Goal: Task Accomplishment & Management: Use online tool/utility

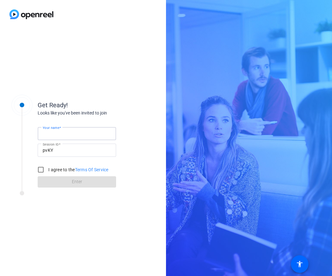
click at [93, 136] on input "Your name" at bounding box center [77, 134] width 68 height 8
type input "gasdfdz"
click at [42, 168] on input "I agree to the Terms Of Service" at bounding box center [41, 170] width 13 height 13
checkbox input "true"
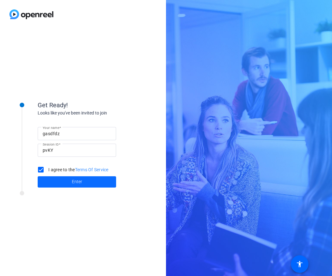
click at [47, 178] on span at bounding box center [77, 182] width 78 height 15
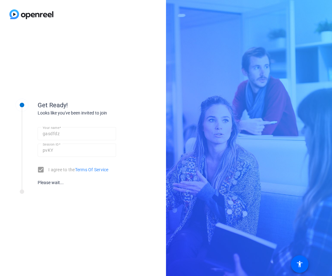
click at [127, 61] on div "Get Ready! Looks like you've been invited to join Your name gasdfdz Session ID …" at bounding box center [83, 153] width 166 height 248
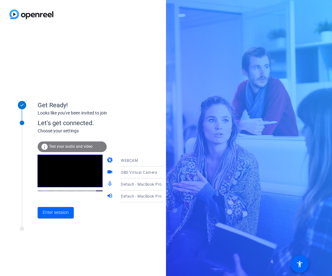
click at [121, 174] on span "OBS Virtual Camera" at bounding box center [139, 172] width 36 height 4
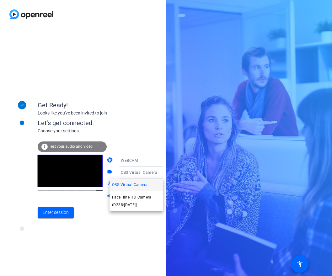
click at [117, 196] on span "FaceTime HD Camera (D288:[DATE])" at bounding box center [136, 201] width 49 height 15
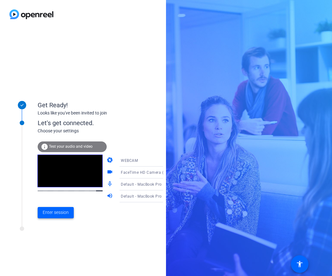
click at [48, 211] on span "Enter session" at bounding box center [56, 212] width 26 height 7
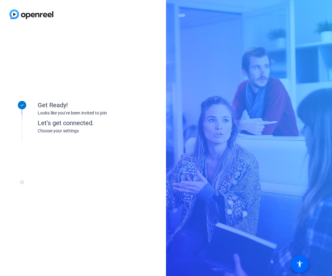
click at [94, 95] on div "Get Ready! Looks like you've been invited to join" at bounding box center [101, 103] width 126 height 28
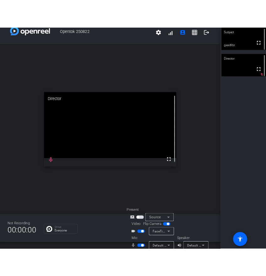
scroll to position [16, 0]
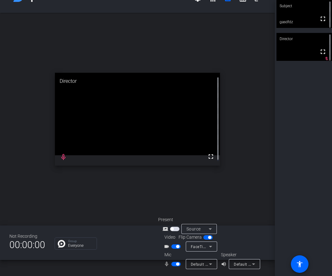
click at [209, 265] on icon at bounding box center [211, 265] width 8 height 8
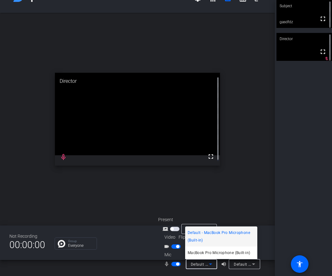
click at [209, 265] on div at bounding box center [166, 138] width 332 height 276
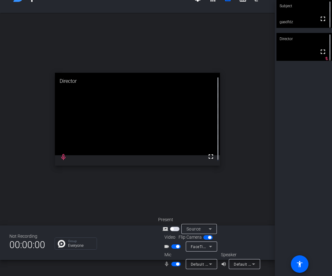
click at [221, 263] on mat-icon "volume_up" at bounding box center [225, 265] width 8 height 8
click at [224, 265] on mat-icon "volume_up" at bounding box center [225, 265] width 8 height 8
click at [227, 265] on mat-icon "volume_up" at bounding box center [225, 265] width 8 height 8
click at [233, 264] on div "Default - MacBook Pro Speakers (Built-in)" at bounding box center [244, 264] width 31 height 10
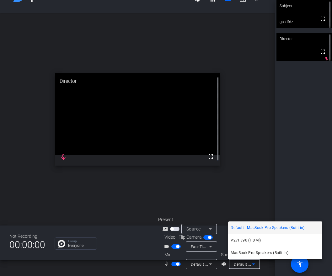
click at [232, 264] on div at bounding box center [166, 138] width 332 height 276
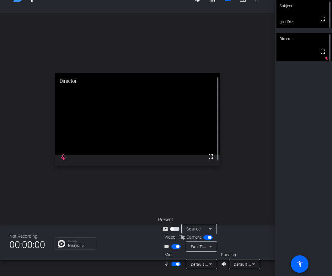
click at [236, 164] on div "open_in_new Director fullscreen mic_none" at bounding box center [137, 119] width 275 height 213
click at [207, 269] on div at bounding box center [201, 272] width 31 height 7
click at [207, 266] on icon at bounding box center [211, 265] width 8 height 8
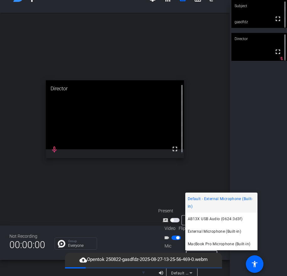
click at [218, 175] on div at bounding box center [143, 138] width 287 height 276
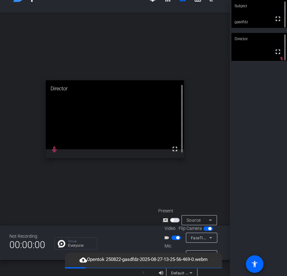
click at [143, 272] on span "▼" at bounding box center [143, 273] width 5 height 6
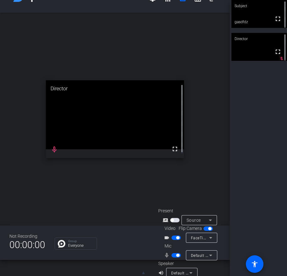
click at [193, 256] on span "Default - External Microphone (Built-in)" at bounding box center [226, 255] width 71 height 5
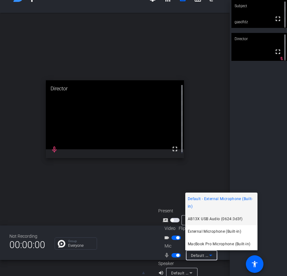
click at [218, 220] on span "AB13X USB Audio (0624:3d3f)" at bounding box center [215, 219] width 55 height 8
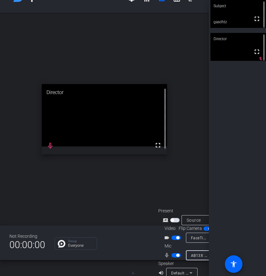
click at [198, 254] on span "AB13X USB Audio (0624:3d3f)" at bounding box center [219, 255] width 56 height 5
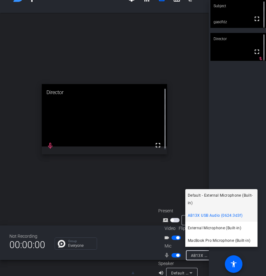
click at [209, 196] on span "Default - External Microphone (Built-in)" at bounding box center [221, 199] width 67 height 15
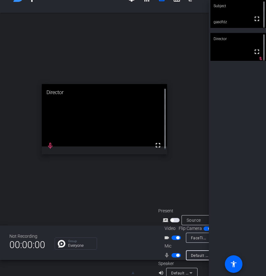
click at [224, 204] on div "Subject fullscreen gasdfdz Director fullscreen mic_off_outline" at bounding box center [237, 138] width 57 height 276
click at [192, 254] on span "Default - External Microphone (Built-in)" at bounding box center [226, 255] width 71 height 5
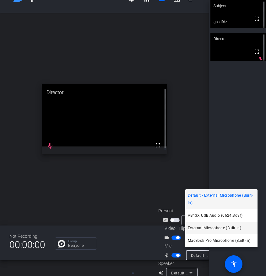
click at [203, 229] on span "External Microphone (Built-in)" at bounding box center [214, 228] width 53 height 8
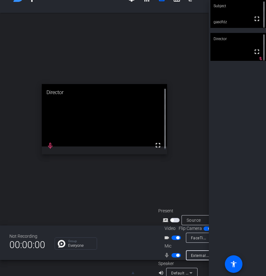
click at [153, 198] on div "open_in_new Director fullscreen mic_none" at bounding box center [104, 119] width 209 height 213
click at [200, 253] on span "External Microphone (Built-in)" at bounding box center [218, 255] width 55 height 5
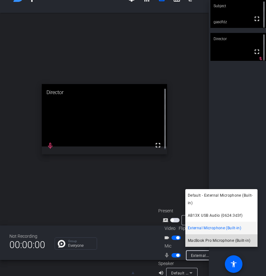
click at [211, 240] on span "MacBook Pro Microphone (Built-in)" at bounding box center [219, 241] width 62 height 8
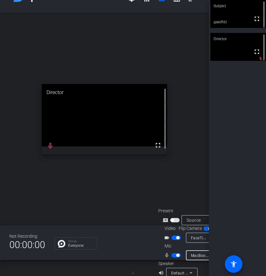
click at [195, 254] on span "MacBook Pro Microphone (Built-in)" at bounding box center [223, 255] width 64 height 5
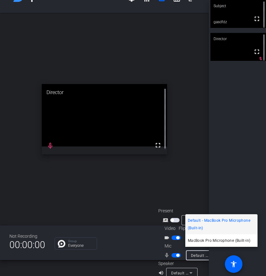
click at [175, 31] on div at bounding box center [133, 138] width 266 height 276
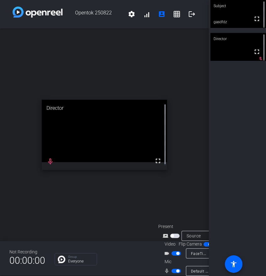
scroll to position [0, 0]
drag, startPoint x: 189, startPoint y: 17, endPoint x: 194, endPoint y: 16, distance: 4.7
click at [189, 17] on mat-icon "logout" at bounding box center [192, 15] width 8 height 8
